Goal: Browse casually

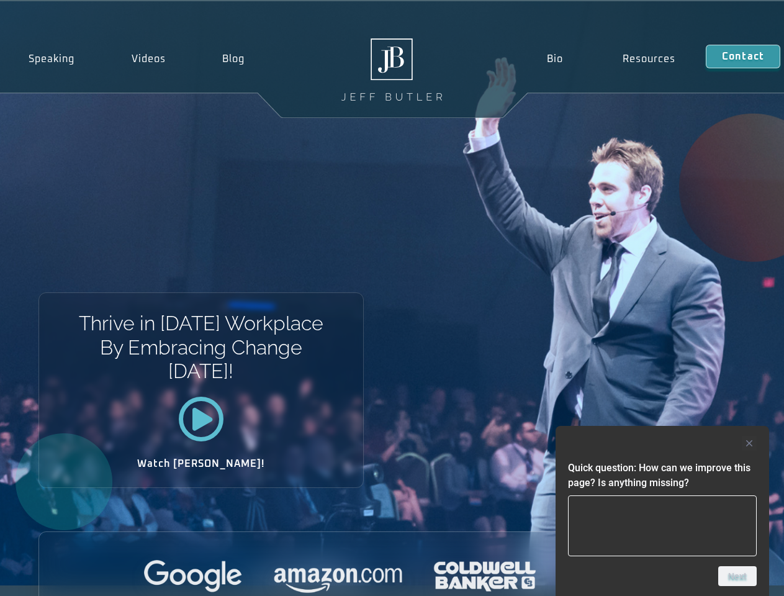
click at [392, 298] on div "Thrive in [DATE] Workplace By Embracing Change [DATE]! Watch [PERSON_NAME]!" at bounding box center [392, 293] width 784 height 584
click at [662, 443] on div at bounding box center [662, 443] width 189 height 15
click at [737, 576] on div at bounding box center [392, 577] width 706 height 34
